Goal: Check status: Check status

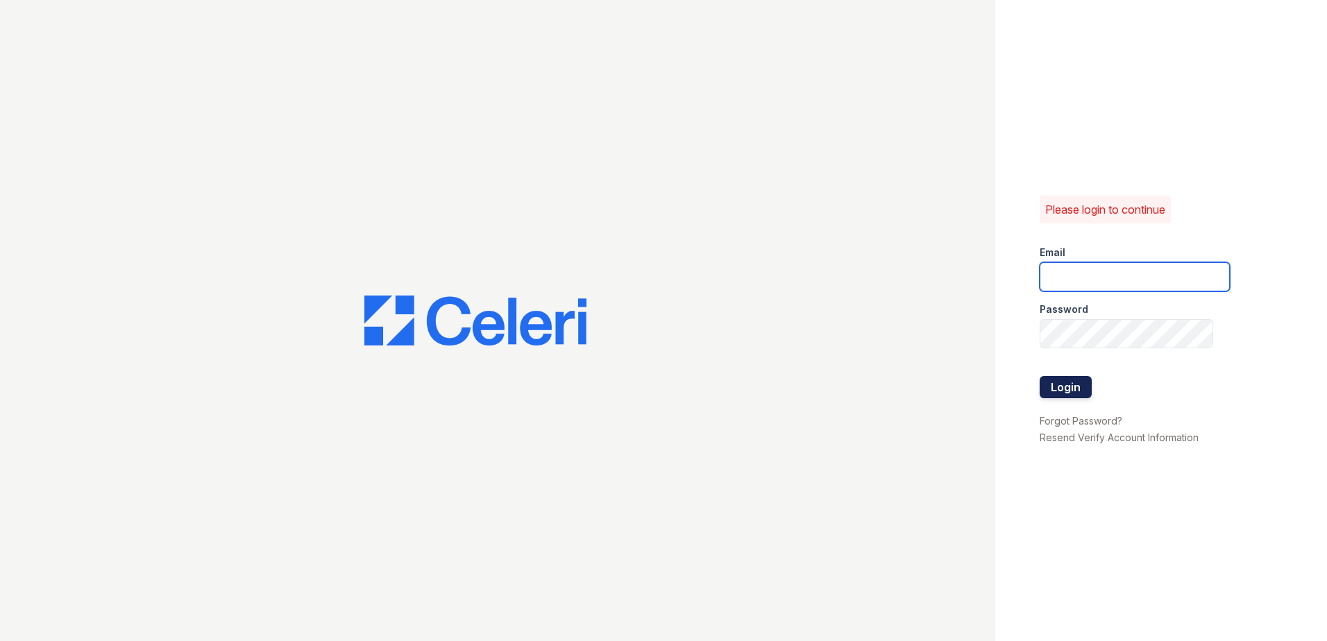
type input "[EMAIL_ADDRESS][DOMAIN_NAME]"
click at [1065, 388] on button "Login" at bounding box center [1066, 387] width 52 height 22
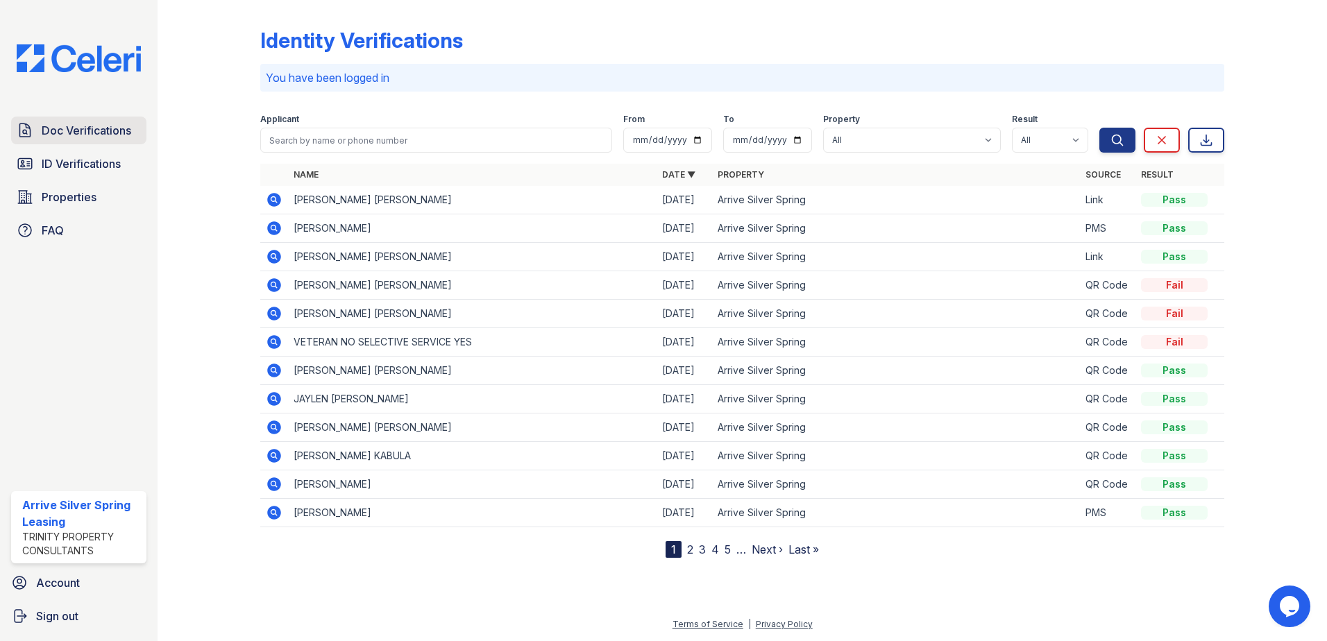
click at [92, 142] on link "Doc Verifications" at bounding box center [78, 131] width 135 height 28
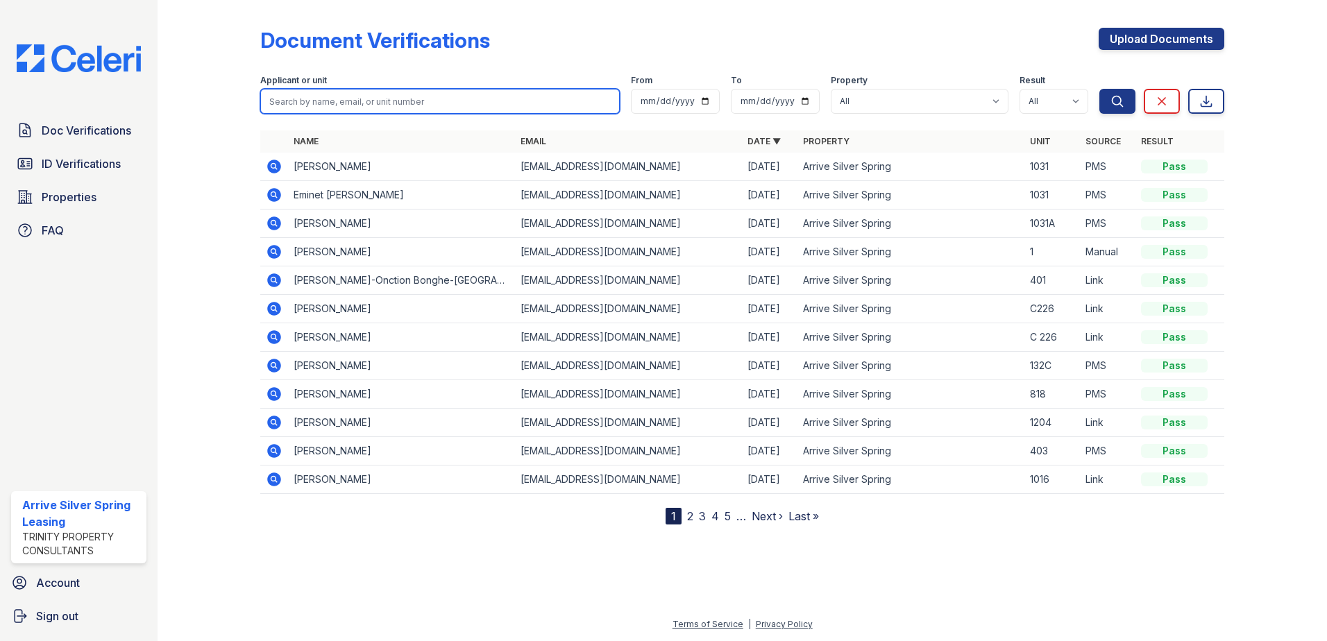
click at [369, 101] on input "search" at bounding box center [440, 101] width 360 height 25
type input "vier"
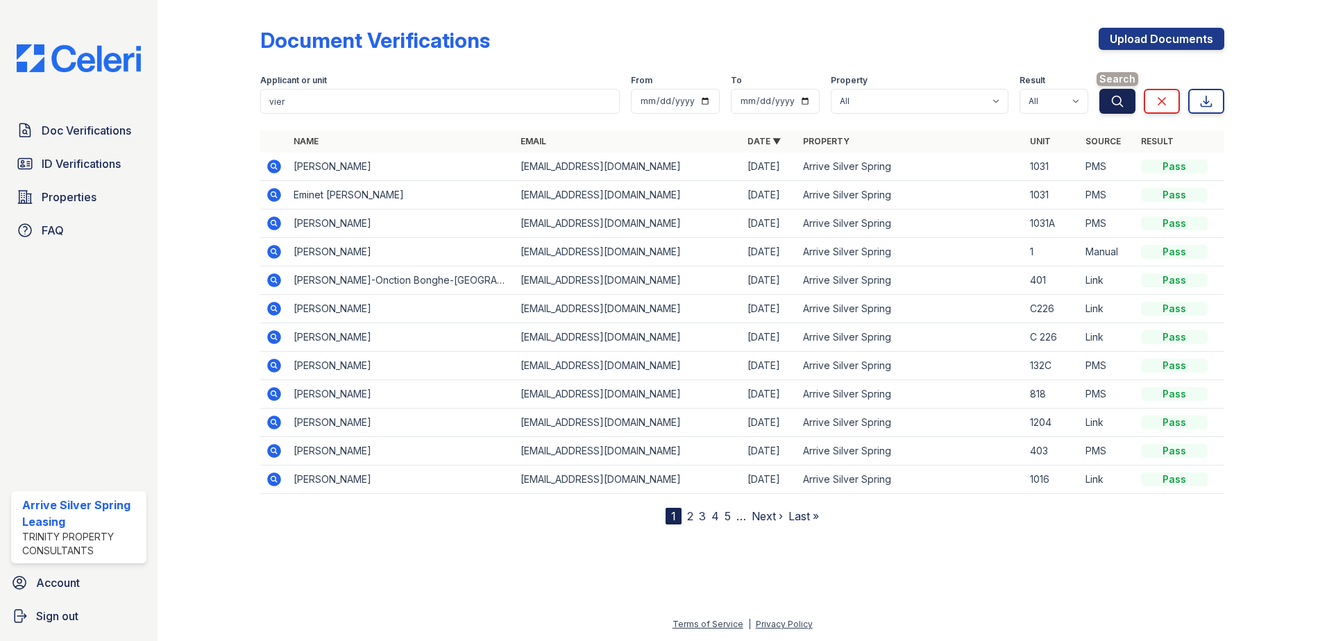
click at [1111, 96] on icon "submit" at bounding box center [1117, 101] width 14 height 14
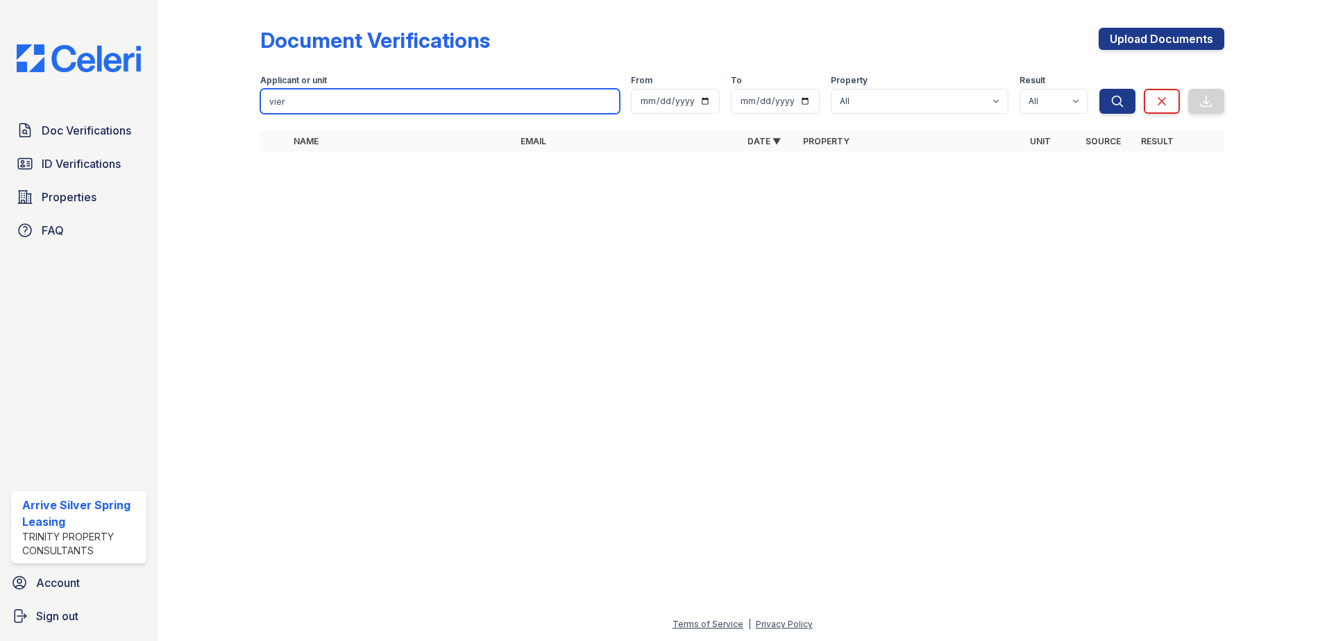
click at [423, 107] on input "vier" at bounding box center [440, 101] width 360 height 25
type input "v"
type input "badu"
click at [1099, 89] on button "Search" at bounding box center [1117, 101] width 36 height 25
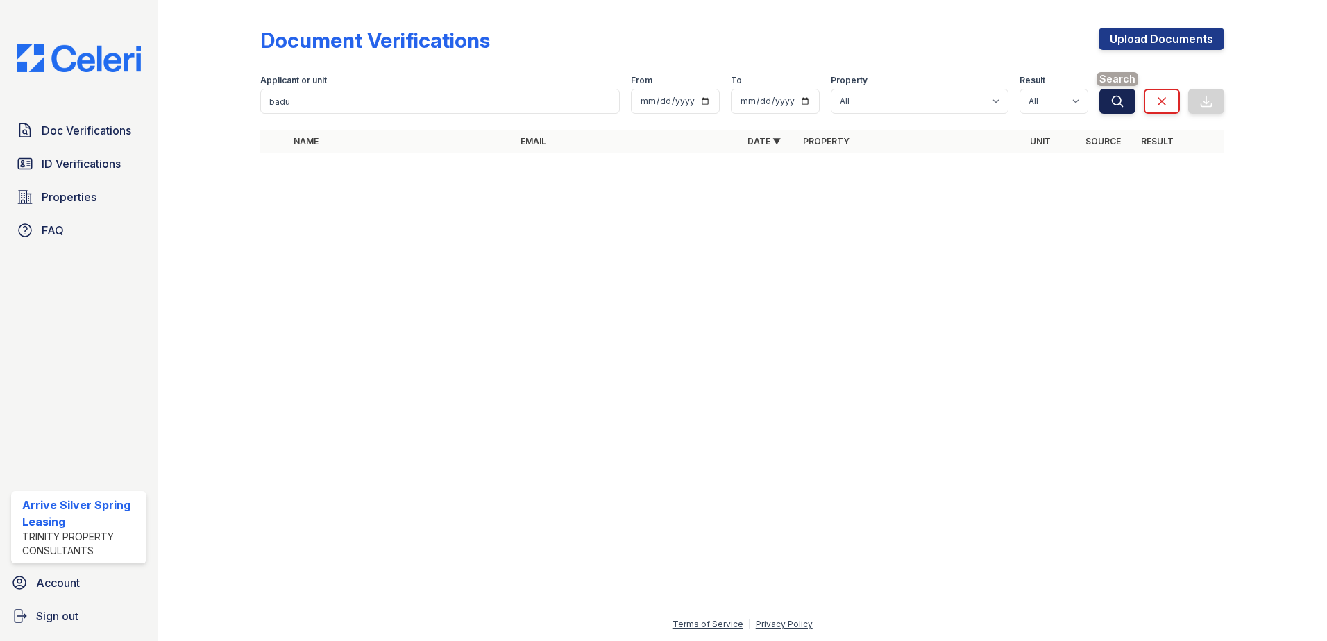
click at [1114, 103] on icon "submit" at bounding box center [1118, 101] width 10 height 10
click at [412, 87] on div "Applicant or unit" at bounding box center [440, 82] width 360 height 14
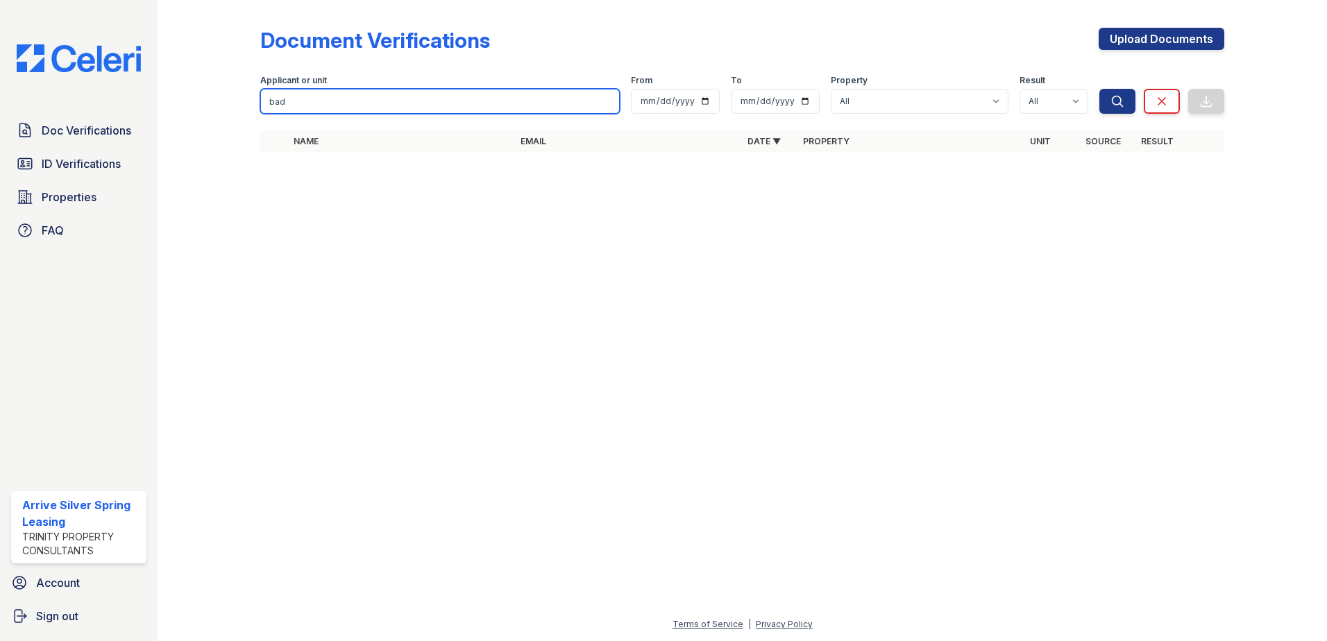
type input "bad"
click at [1099, 89] on button "Search" at bounding box center [1117, 101] width 36 height 25
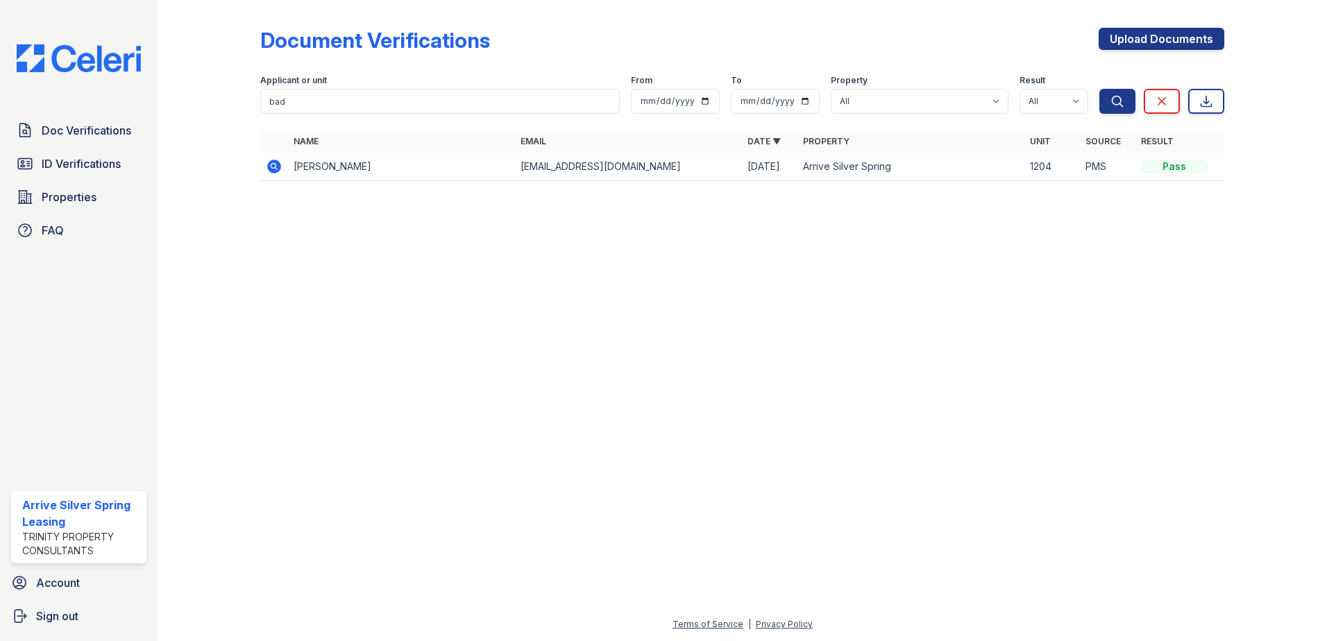
click at [276, 169] on icon at bounding box center [274, 166] width 17 height 17
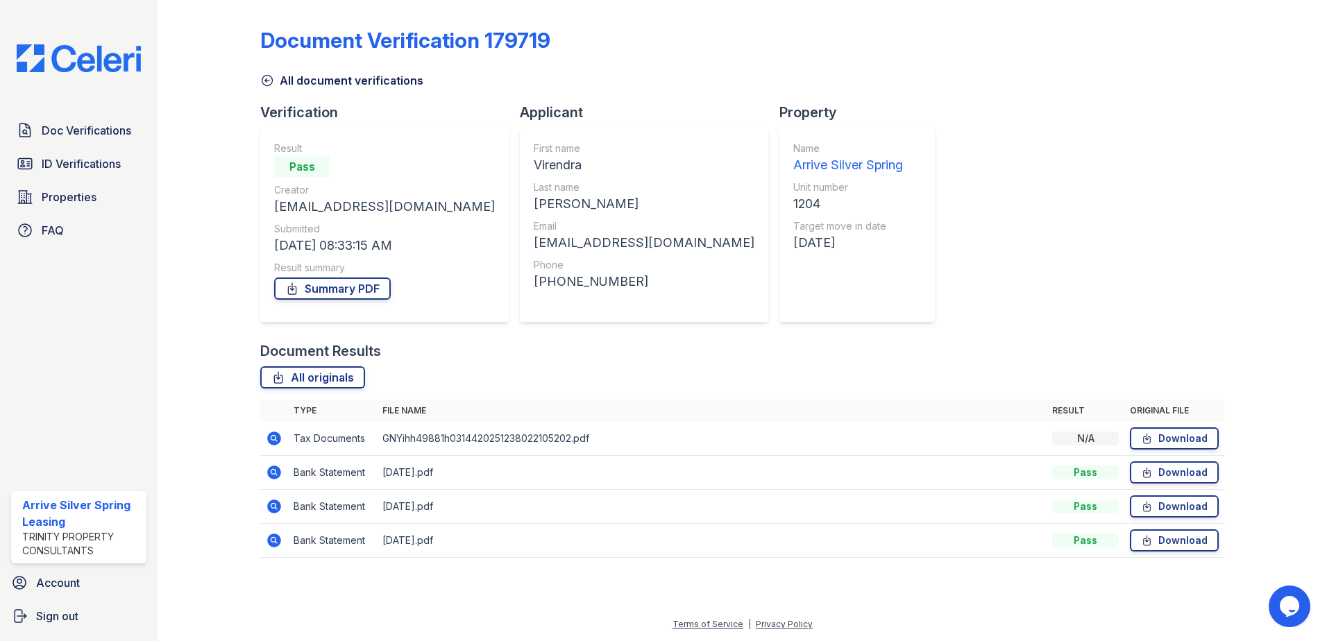
drag, startPoint x: 916, startPoint y: 309, endPoint x: 911, endPoint y: 303, distance: 7.4
click at [915, 310] on div "Document Verification 179719 All document verifications Verification Result Pas…" at bounding box center [742, 289] width 964 height 566
